Goal: Navigation & Orientation: Go to known website

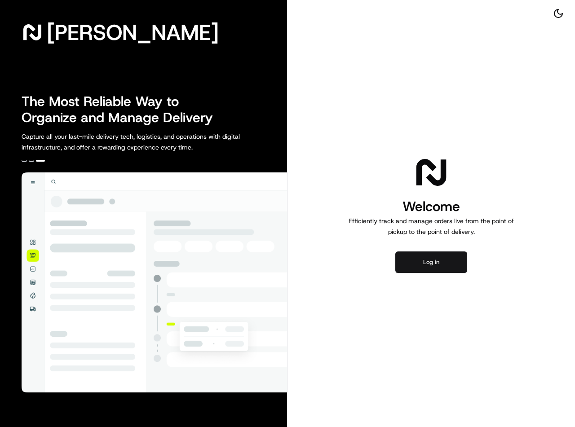
click at [435, 262] on button "Log in" at bounding box center [431, 263] width 72 height 22
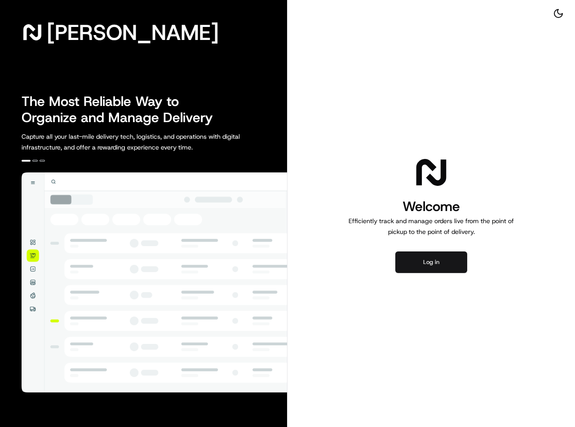
click at [431, 267] on button "Log in" at bounding box center [431, 263] width 72 height 22
